Goal: Task Accomplishment & Management: Manage account settings

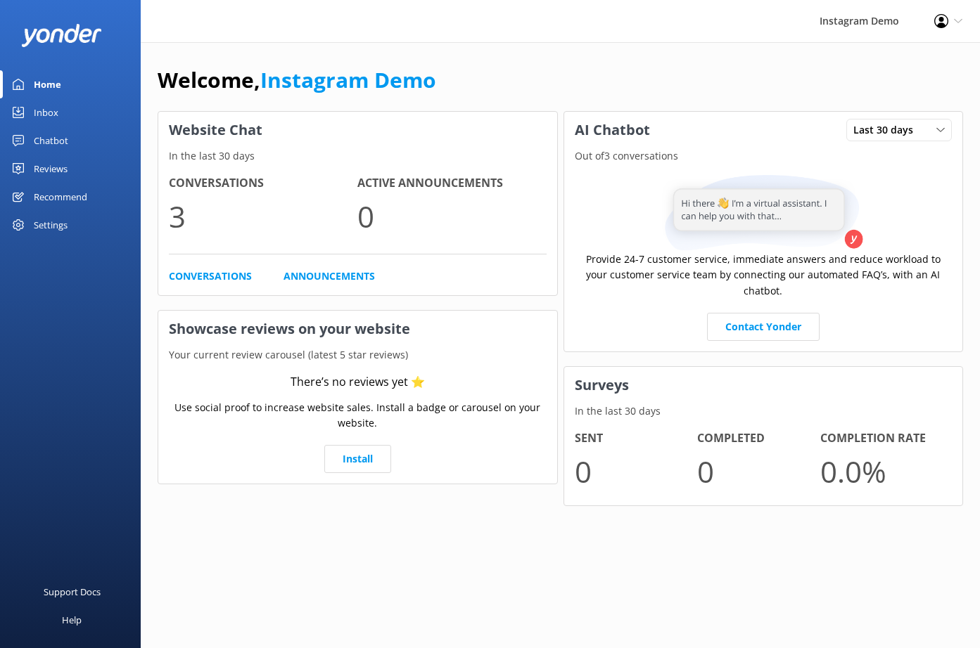
click at [58, 144] on div "Chatbot" at bounding box center [51, 141] width 34 height 28
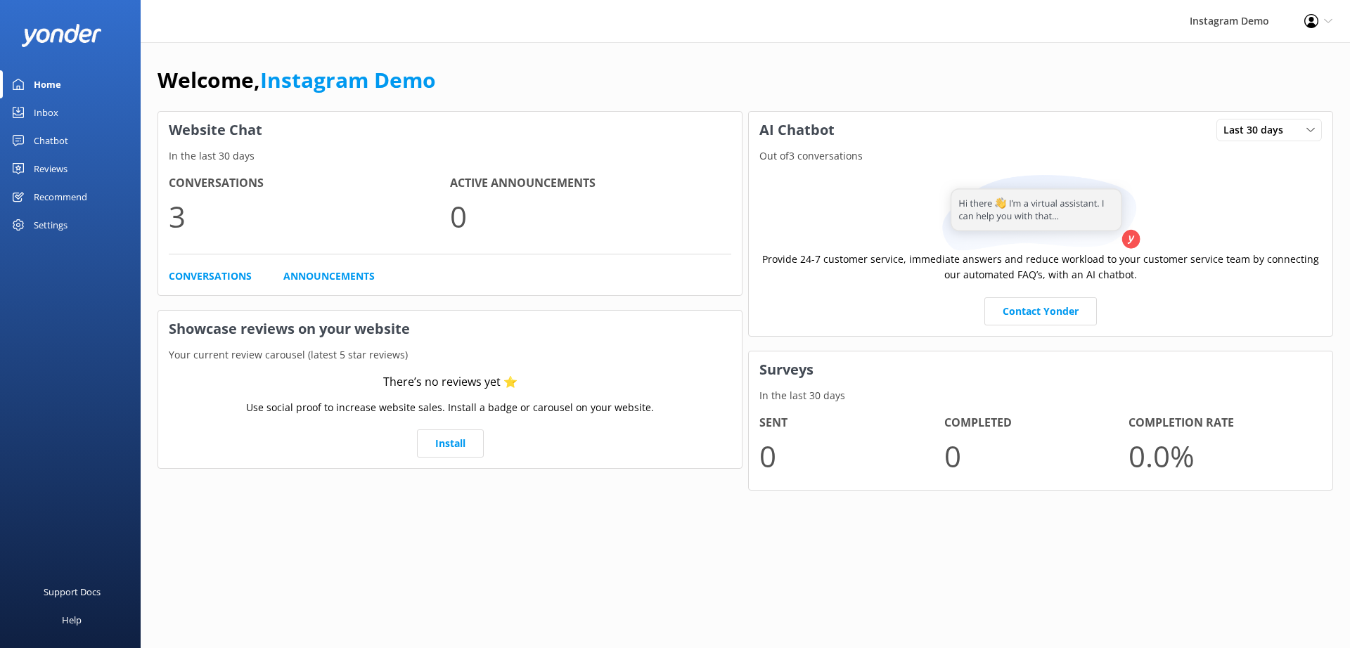
click at [979, 17] on div "Profile Settings Logout" at bounding box center [1318, 21] width 63 height 42
click at [979, 96] on link "Logout" at bounding box center [1280, 96] width 141 height 35
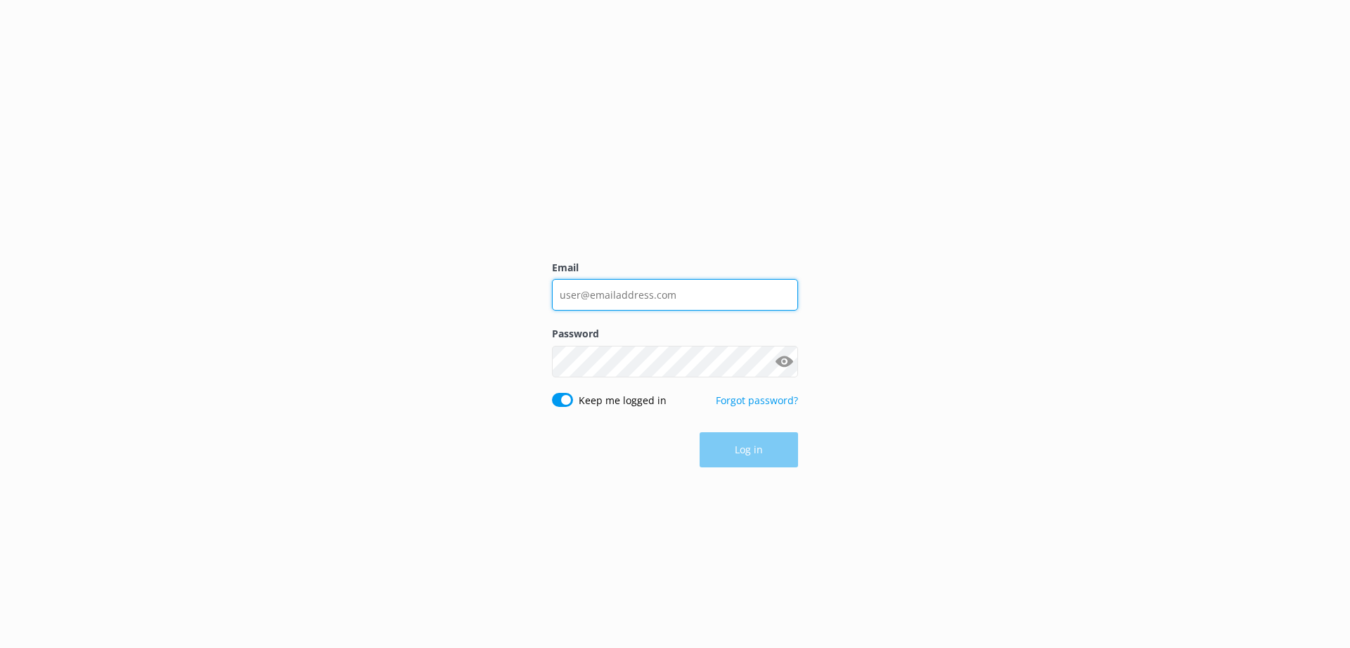
type input "[PERSON_NAME][EMAIL_ADDRESS][DOMAIN_NAME]"
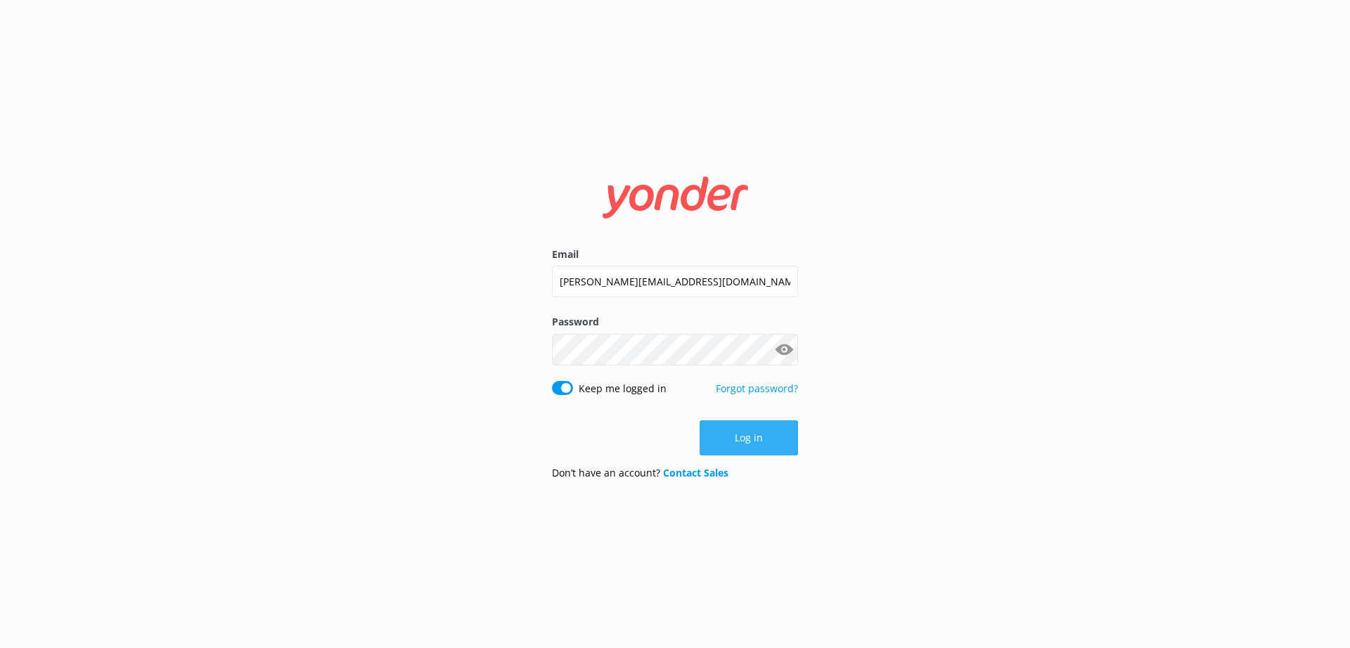
click at [754, 437] on button "Log in" at bounding box center [749, 438] width 98 height 35
